Goal: Navigation & Orientation: Go to known website

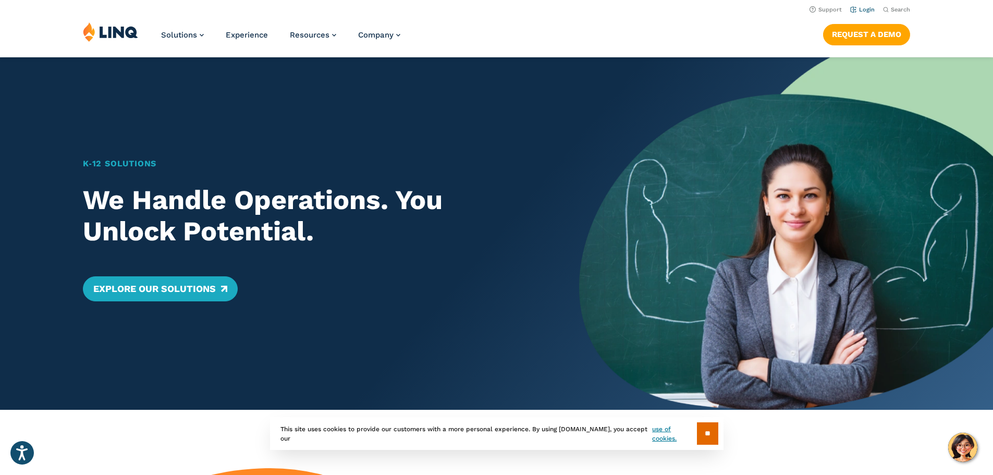
click at [867, 5] on li "Login" at bounding box center [862, 8] width 24 height 11
click at [870, 12] on link "Login" at bounding box center [862, 9] width 24 height 7
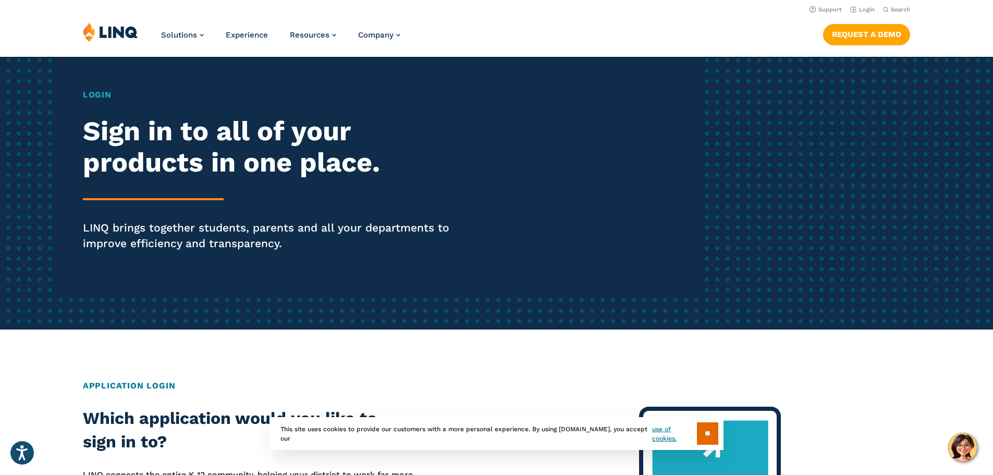
scroll to position [52, 0]
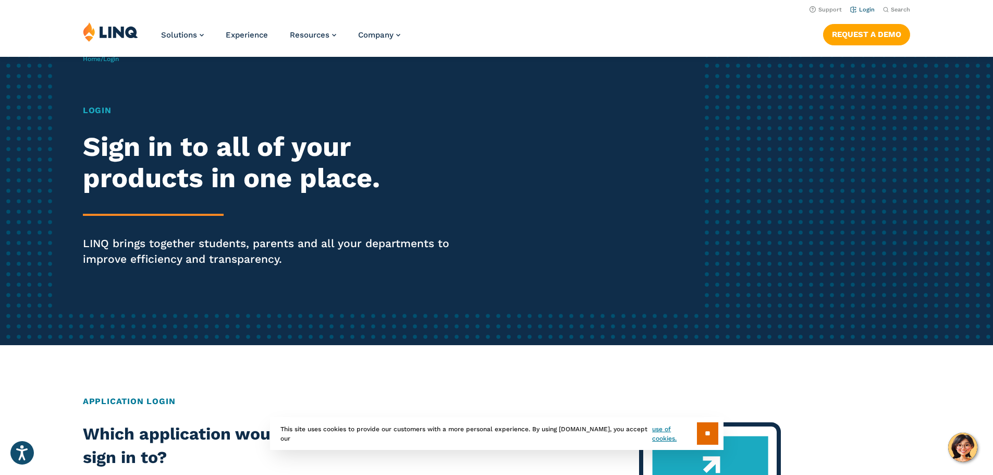
click at [860, 8] on link "Login" at bounding box center [862, 9] width 24 height 7
